Goal: Task Accomplishment & Management: Use online tool/utility

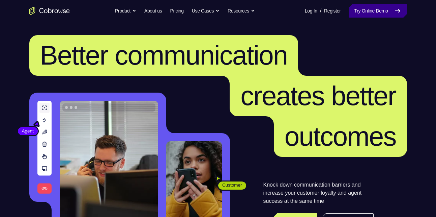
click at [364, 5] on link "Try Online Demo" at bounding box center [378, 10] width 58 height 13
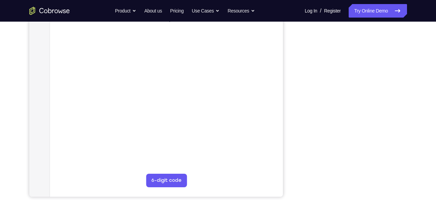
scroll to position [107, 0]
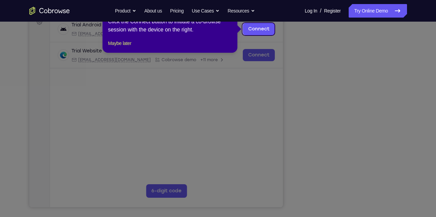
click at [261, 105] on icon at bounding box center [220, 108] width 441 height 217
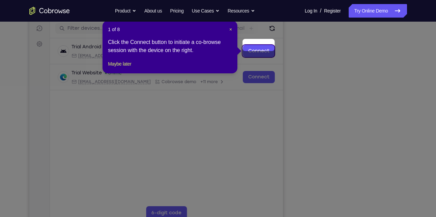
scroll to position [83, 0]
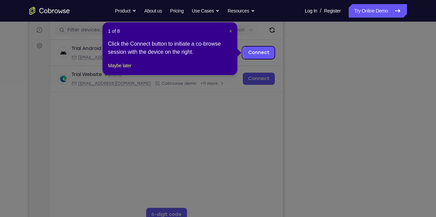
click at [231, 31] on span "×" at bounding box center [230, 30] width 3 height 5
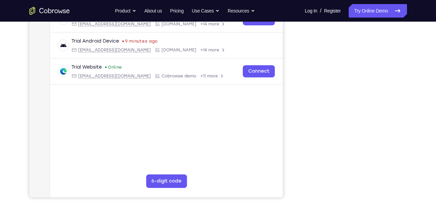
scroll to position [116, 0]
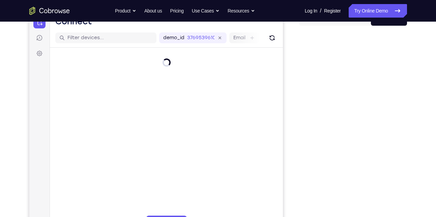
scroll to position [75, 0]
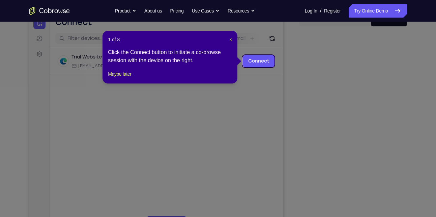
click at [230, 37] on span "×" at bounding box center [230, 39] width 3 height 5
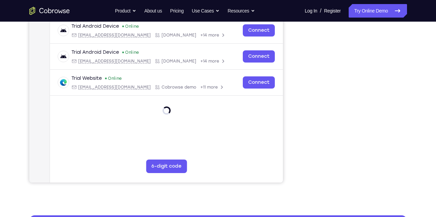
scroll to position [140, 0]
